Goal: Navigation & Orientation: Understand site structure

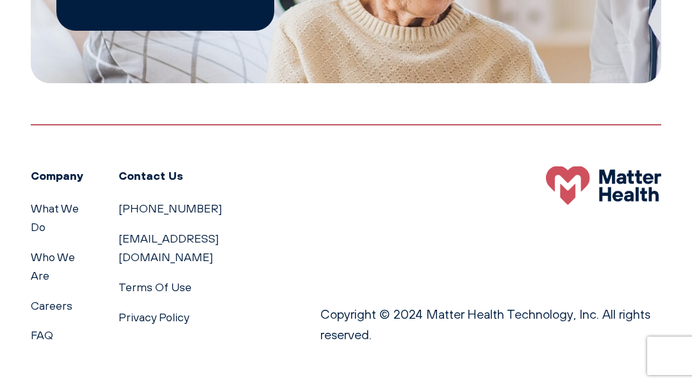
scroll to position [1895, 0]
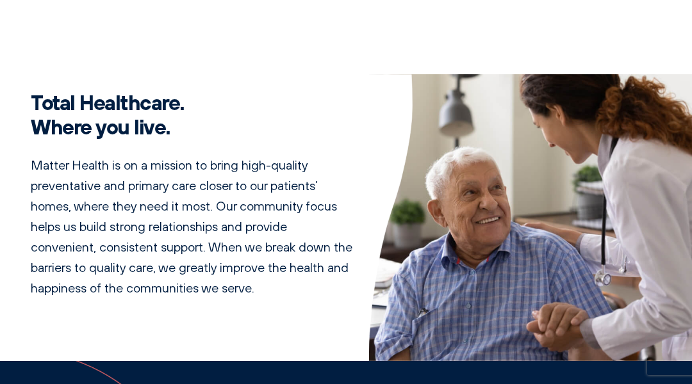
scroll to position [572, 0]
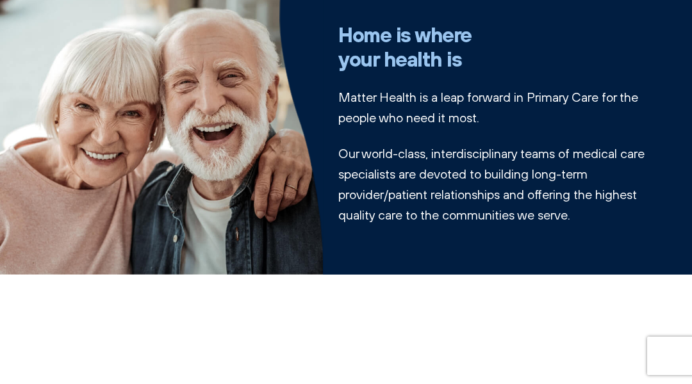
scroll to position [167, 0]
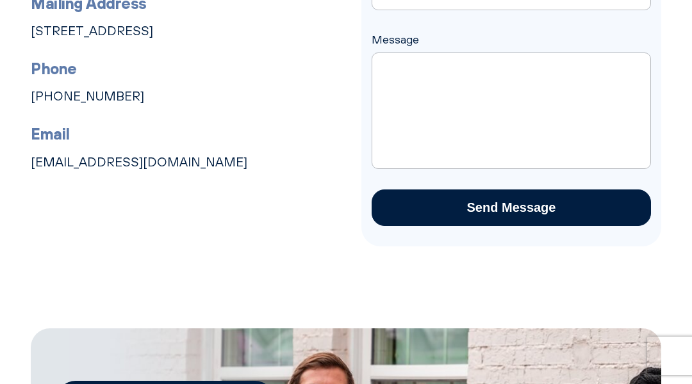
scroll to position [725, 0]
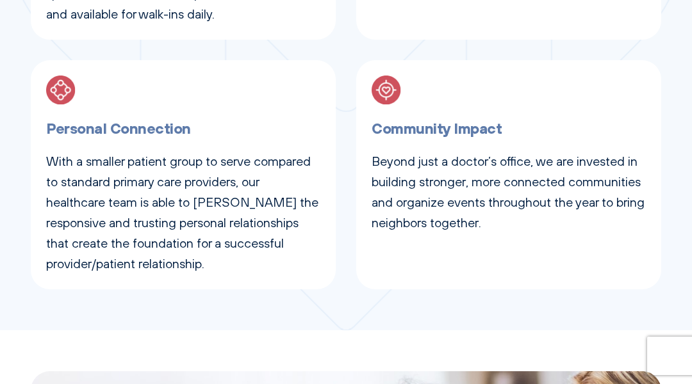
scroll to position [874, 0]
